Goal: Transaction & Acquisition: Download file/media

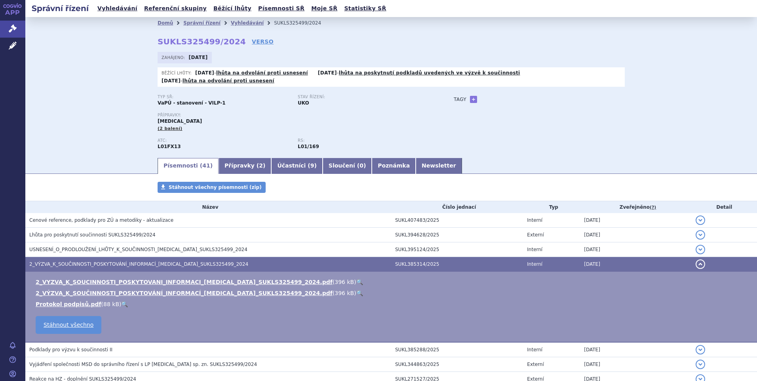
scroll to position [97, 0]
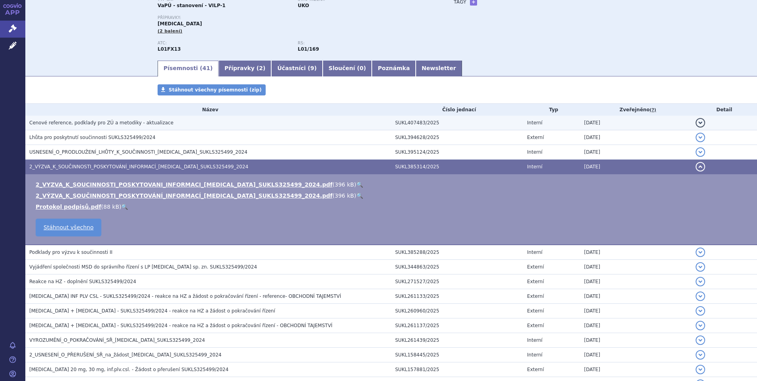
click at [92, 120] on span "Cenové reference, podklady pro ZÚ a metodiky - aktualizace" at bounding box center [101, 123] width 144 height 6
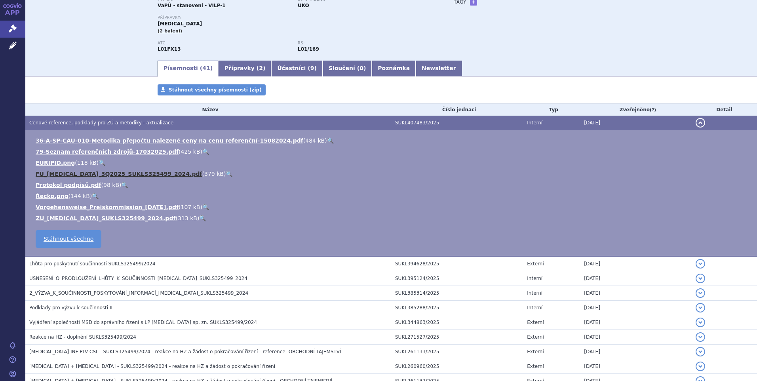
click at [63, 171] on link "FU_PADCEV_3Q2025_SUKLS325499_2024.pdf" at bounding box center [119, 174] width 167 height 6
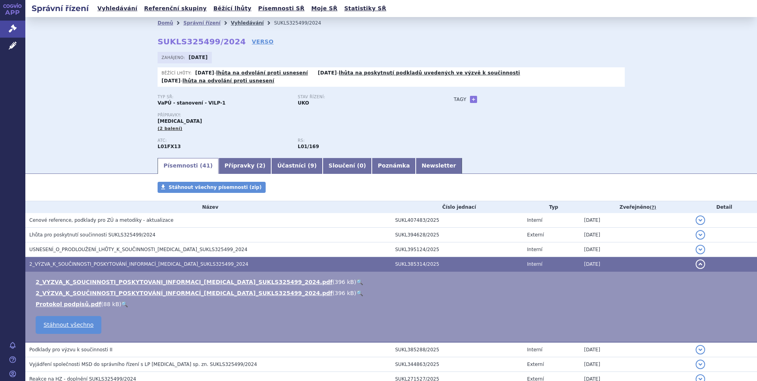
click at [231, 22] on link "Vyhledávání" at bounding box center [247, 23] width 33 height 6
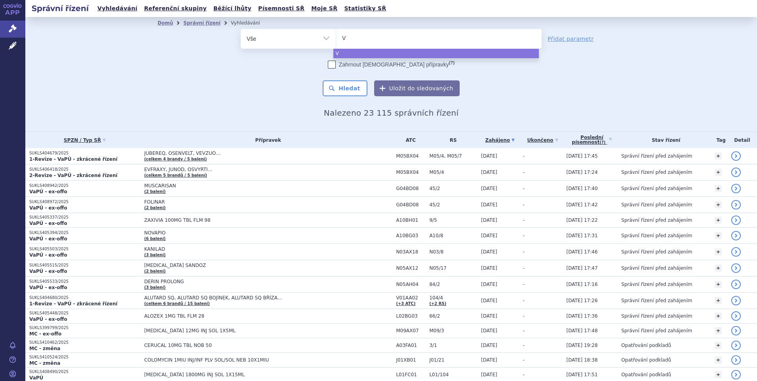
type input "Vy"
type input "Vyl"
type input "Vylo"
type input "Vyloy"
select select "Vyloy"
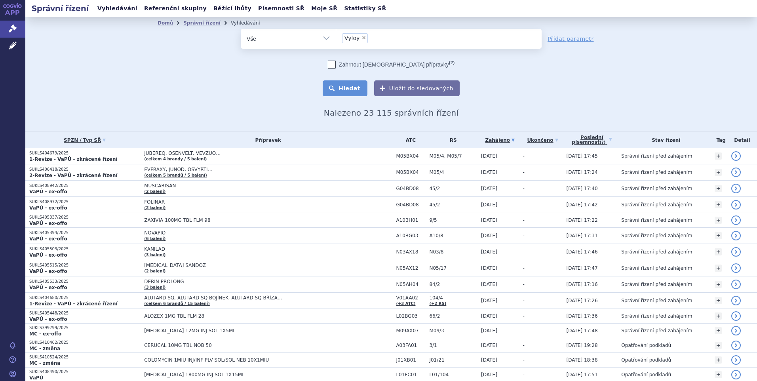
click at [348, 89] on button "Hledat" at bounding box center [345, 88] width 45 height 16
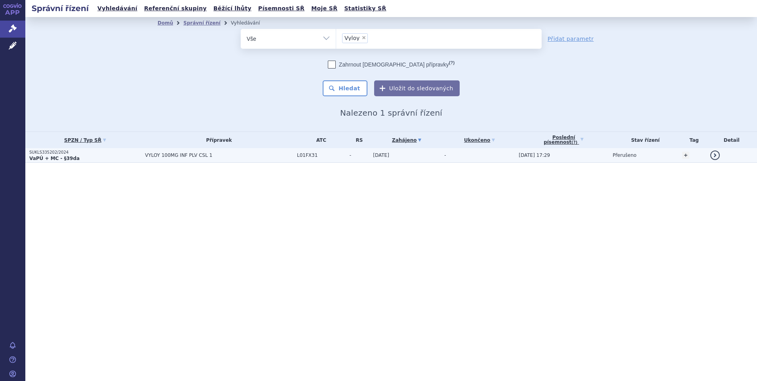
click at [534, 155] on span "[DATE] 17:29" at bounding box center [534, 155] width 31 height 6
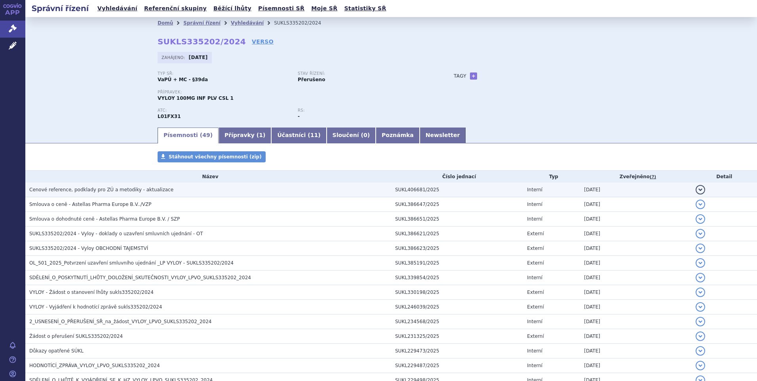
click at [116, 190] on span "Cenové reference, podklady pro ZÚ a metodiky - aktualizace" at bounding box center [101, 190] width 144 height 6
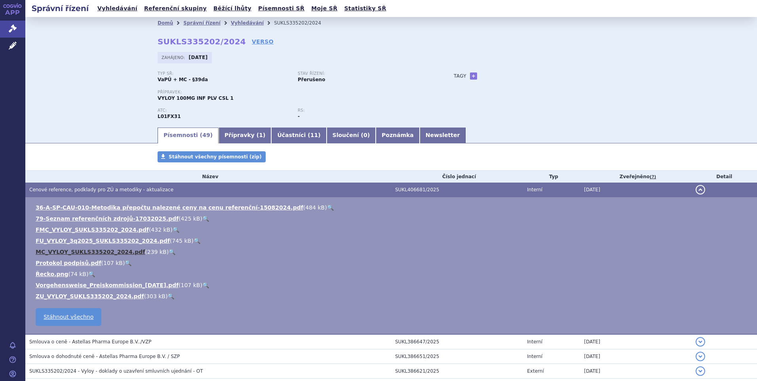
click at [82, 251] on link "MC_VYLOY_SUKLS335202_2024.pdf" at bounding box center [90, 252] width 109 height 6
click at [75, 231] on link "FMC_VYLOY_SUKLS335202_2024.pdf" at bounding box center [92, 230] width 113 height 6
